Goal: Task Accomplishment & Management: Complete application form

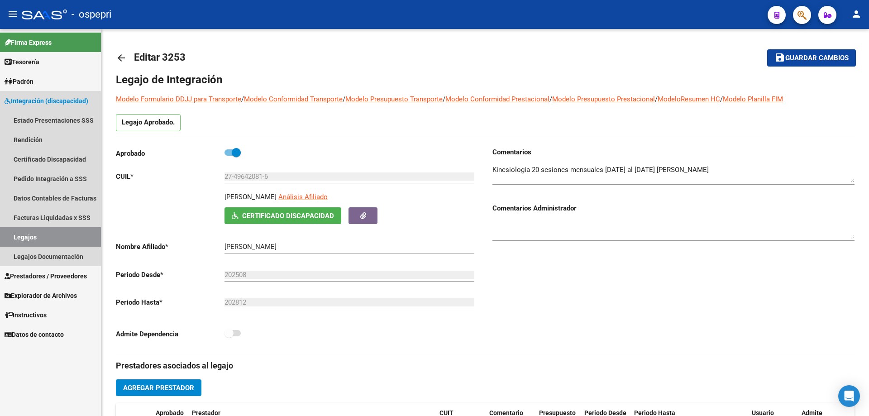
click at [30, 237] on link "Legajos" at bounding box center [50, 236] width 101 height 19
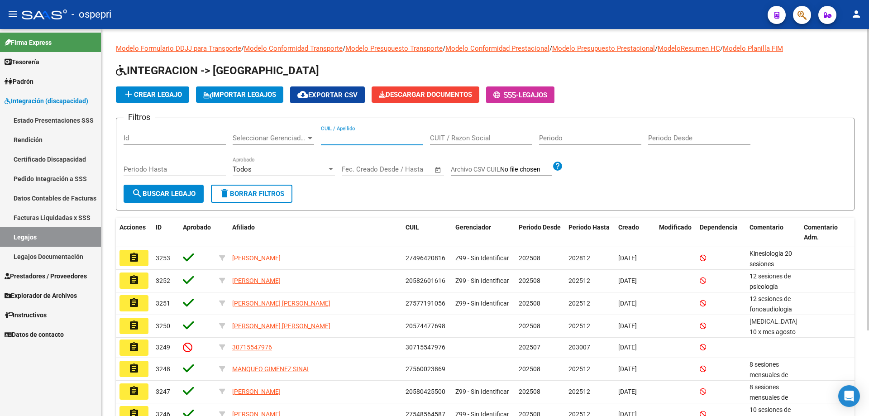
click at [343, 137] on input "CUIL / Apellido" at bounding box center [372, 138] width 102 height 8
paste input "44481590"
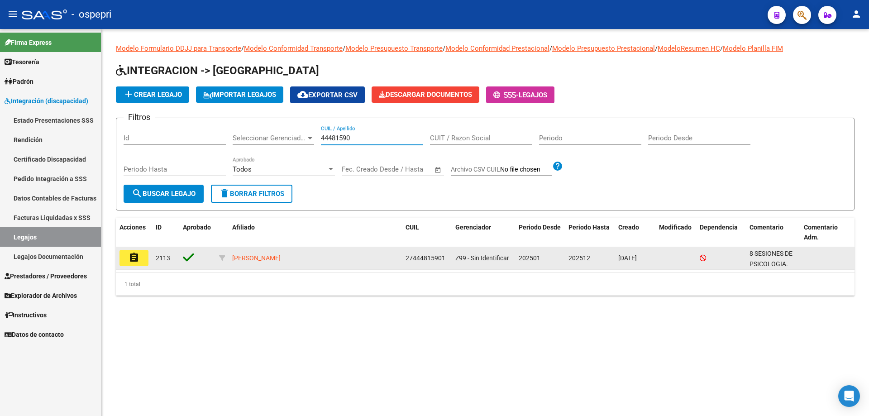
type input "44481590"
click at [141, 261] on button "assignment" at bounding box center [133, 258] width 29 height 16
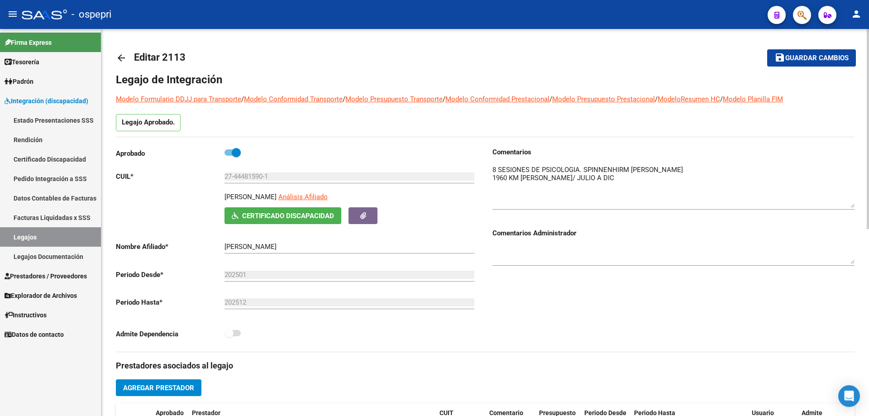
drag, startPoint x: 854, startPoint y: 179, endPoint x: 812, endPoint y: 184, distance: 42.3
click at [852, 202] on textarea at bounding box center [673, 186] width 362 height 43
click at [669, 177] on textarea at bounding box center [673, 185] width 362 height 41
click at [700, 178] on textarea at bounding box center [673, 185] width 362 height 41
click at [828, 57] on span "Guardar cambios" at bounding box center [816, 58] width 63 height 8
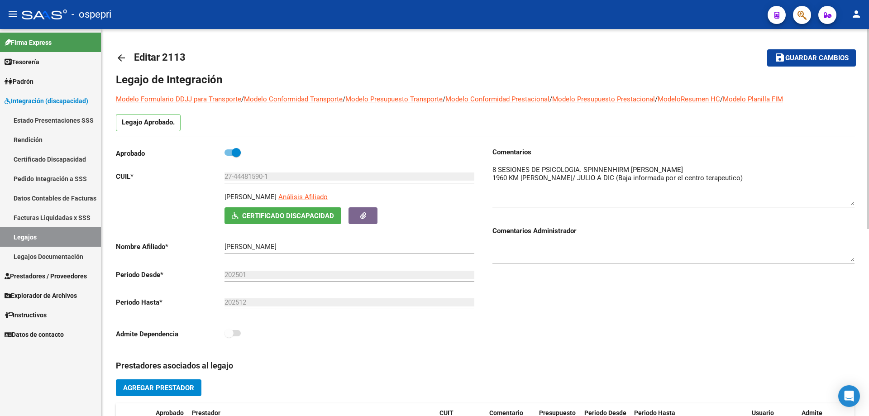
click at [814, 54] on span "Guardar cambios" at bounding box center [816, 58] width 63 height 8
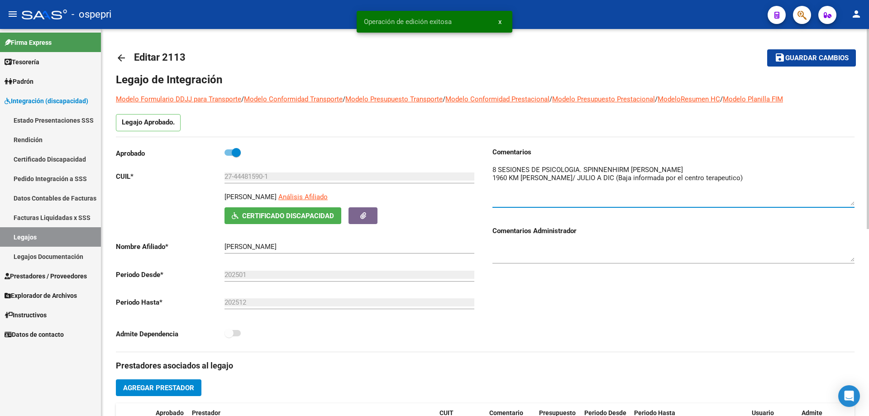
click at [620, 180] on textarea at bounding box center [673, 185] width 362 height 41
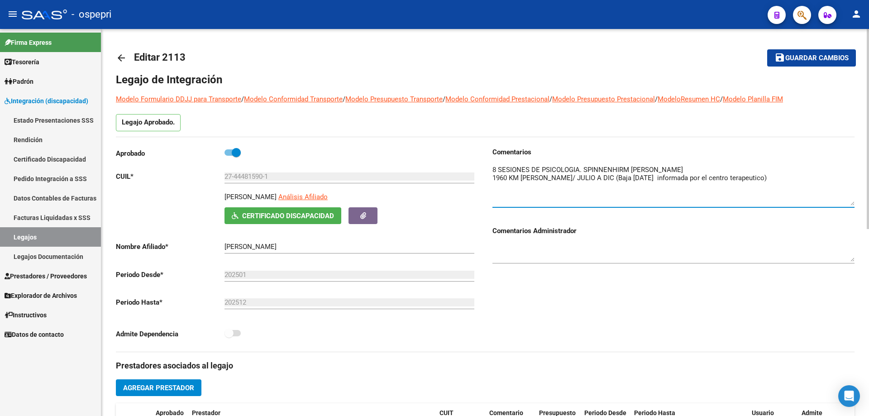
type textarea "8 SESIONES DE PSICOLOGIA. SPINNENHIRM [PERSON_NAME] 1960 KM [PERSON_NAME]/ JULI…"
click at [804, 57] on span "Guardar cambios" at bounding box center [816, 58] width 63 height 8
